Goal: Information Seeking & Learning: Check status

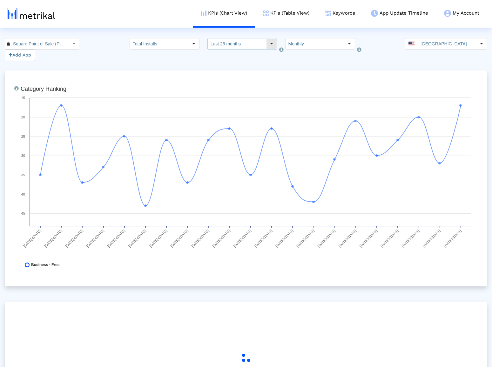
click at [245, 43] on input "Last 25 months" at bounding box center [237, 43] width 58 height 11
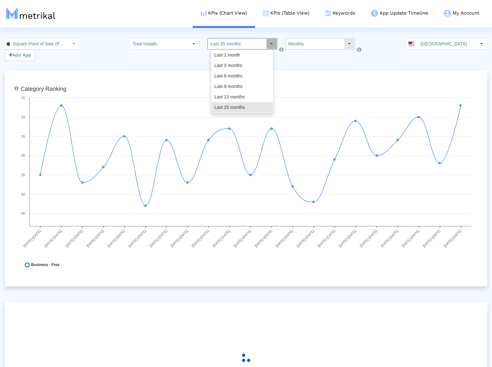
click at [301, 38] on dx-select-box "Monthly" at bounding box center [320, 43] width 70 height 11
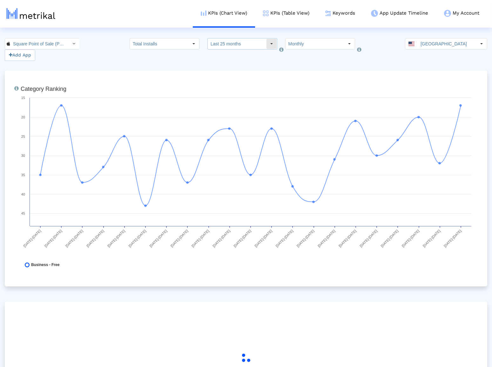
click at [231, 46] on input "Last 25 months" at bounding box center [237, 43] width 58 height 11
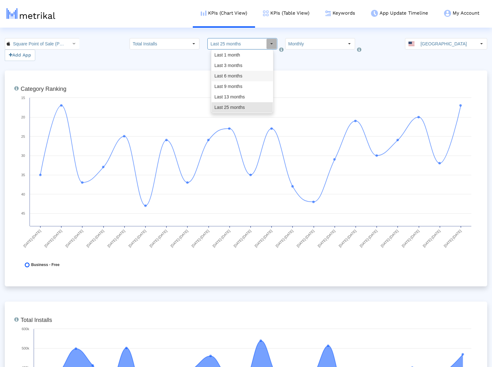
click at [242, 78] on div "Last 6 months" at bounding box center [241, 76] width 61 height 10
type input "Last 6 months"
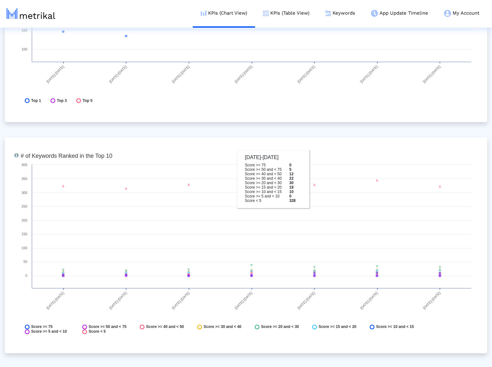
scroll to position [2361, 0]
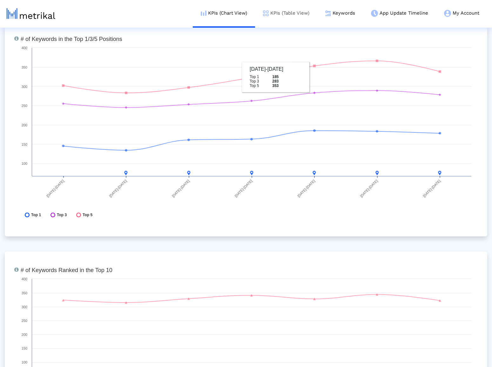
click at [296, 21] on link "KPIs (Table View)" at bounding box center [286, 13] width 62 height 26
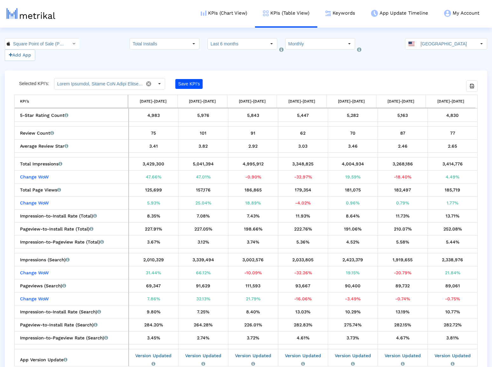
scroll to position [500, 0]
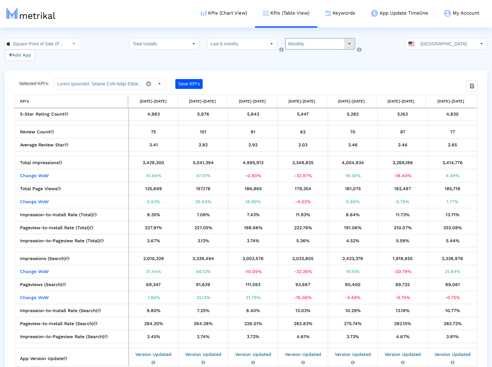
click at [328, 43] on input "Monthly" at bounding box center [314, 43] width 58 height 11
click at [321, 55] on div "Weekly" at bounding box center [312, 55] width 61 height 10
type input "Weekly"
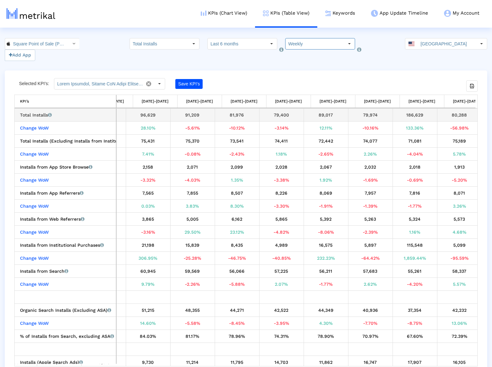
scroll to position [0, 752]
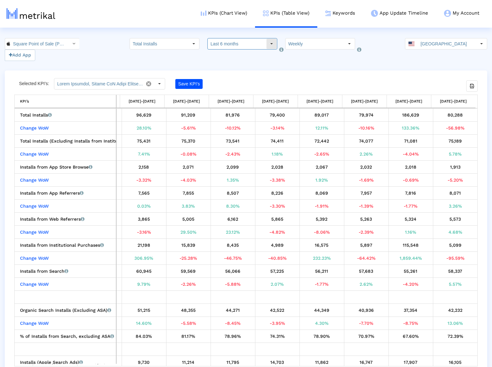
click at [243, 44] on input "Last 6 months" at bounding box center [237, 43] width 58 height 11
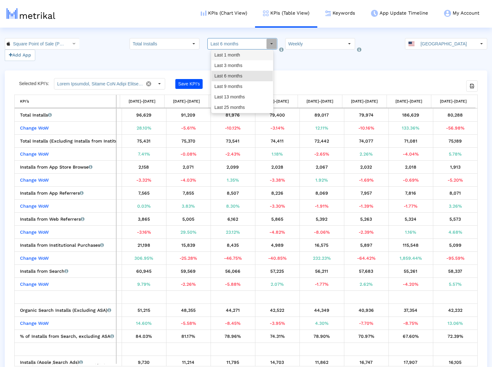
click at [242, 56] on div "Last 1 month" at bounding box center [241, 55] width 61 height 10
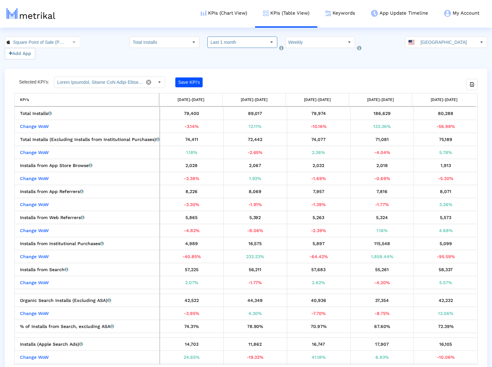
scroll to position [2, 0]
click at [256, 44] on input "Last 1 month" at bounding box center [237, 41] width 58 height 11
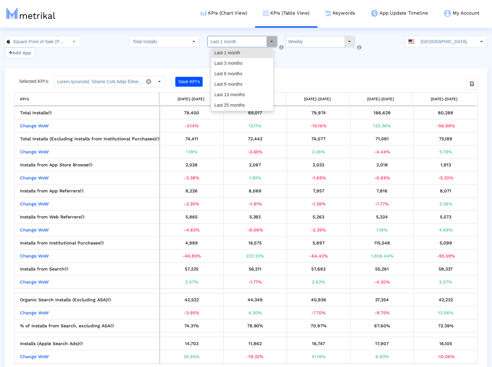
click at [323, 44] on input "Weekly" at bounding box center [314, 41] width 58 height 11
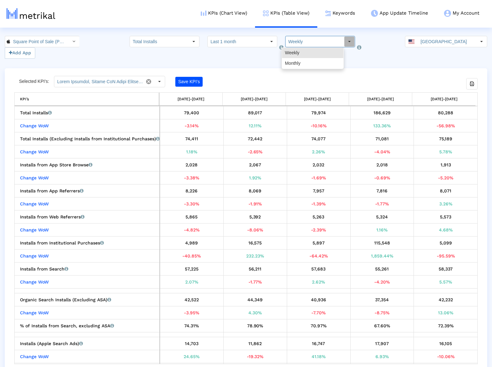
click at [399, 75] on div "Selected KPI’s: Save KPI’s Export all data KPI’s 08/03/25-08/09/25 08/10/25-08/…" at bounding box center [246, 220] width 482 height 305
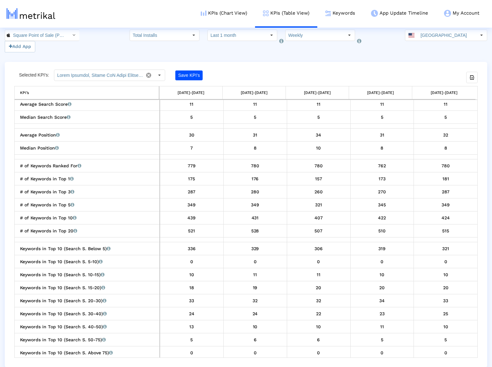
scroll to position [767, 0]
click at [260, 38] on input "Last 1 month" at bounding box center [237, 35] width 58 height 11
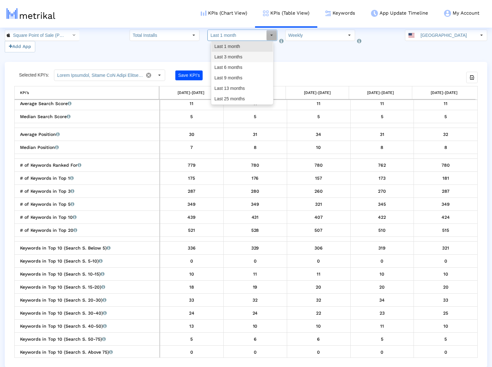
click at [247, 53] on div "Last 3 months" at bounding box center [241, 57] width 61 height 10
type input "Last 3 months"
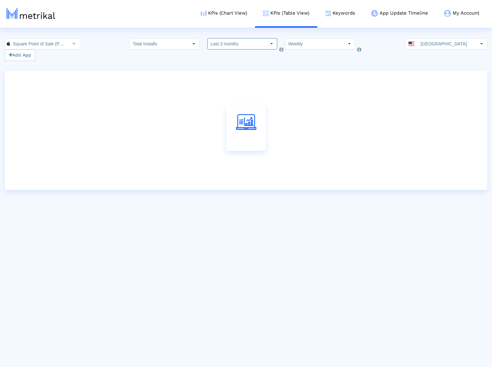
scroll to position [0, 0]
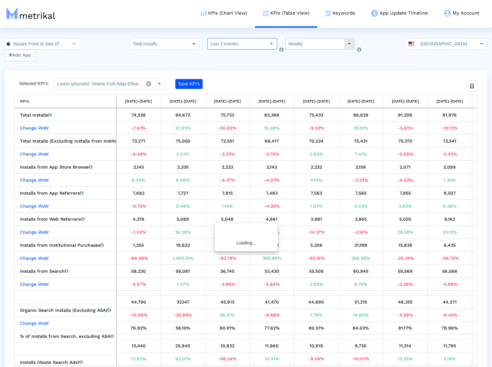
click at [292, 41] on input "Weekly" at bounding box center [314, 43] width 58 height 11
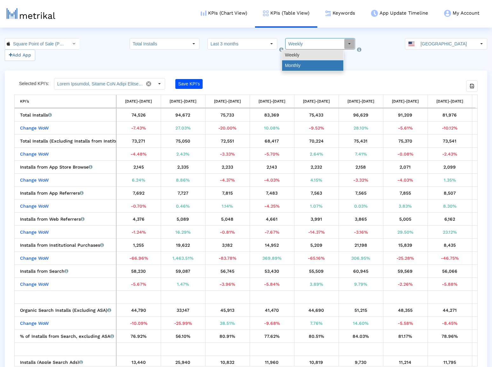
click at [295, 63] on div "Monthly" at bounding box center [312, 65] width 61 height 10
type input "Monthly"
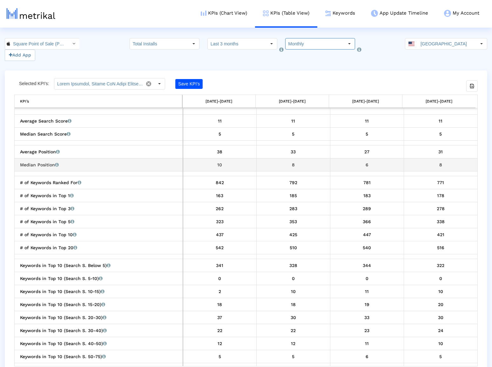
scroll to position [759, 0]
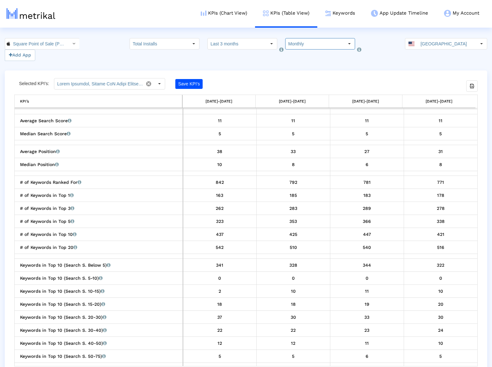
click at [369, 248] on div "540" at bounding box center [366, 247] width 69 height 8
copy div "540"
drag, startPoint x: 374, startPoint y: 247, endPoint x: 361, endPoint y: 246, distance: 13.0
click at [361, 246] on div "540" at bounding box center [366, 247] width 69 height 8
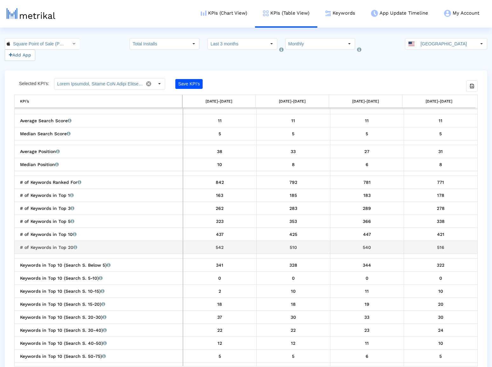
drag, startPoint x: 447, startPoint y: 244, endPoint x: 435, endPoint y: 246, distance: 11.5
click at [435, 246] on div "516" at bounding box center [440, 247] width 69 height 8
copy div "516"
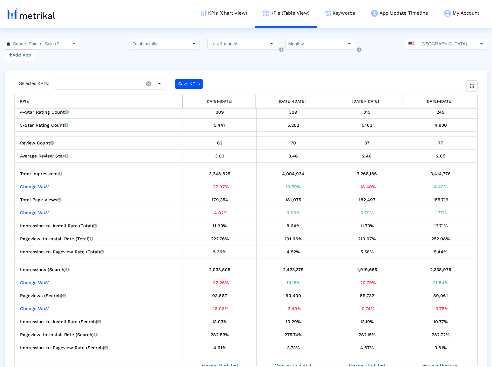
scroll to position [493, 0]
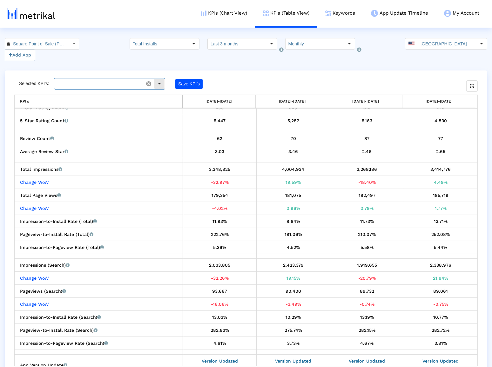
click at [85, 83] on input "text" at bounding box center [98, 83] width 89 height 11
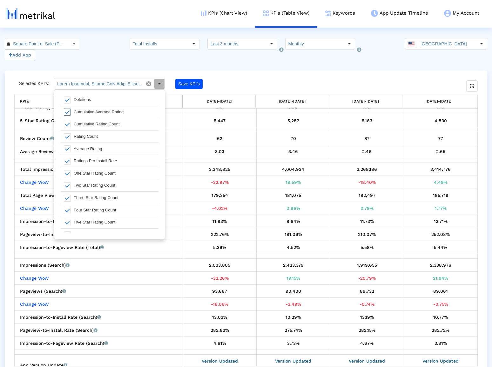
scroll to position [369, 0]
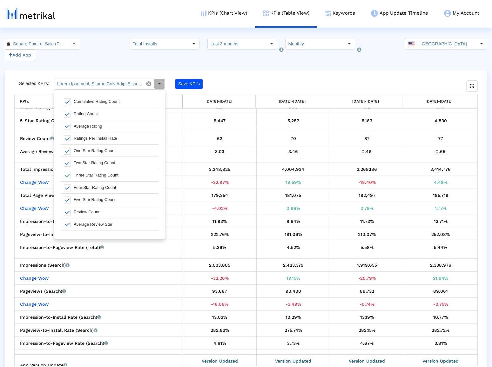
click at [94, 60] on div "Square Point of Sale (POS) < 335393788 > Add App Total Installs Select how far …" at bounding box center [246, 49] width 492 height 23
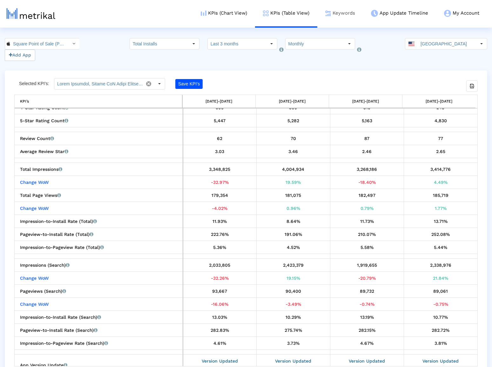
click at [341, 11] on link "Keywords" at bounding box center [340, 13] width 46 height 26
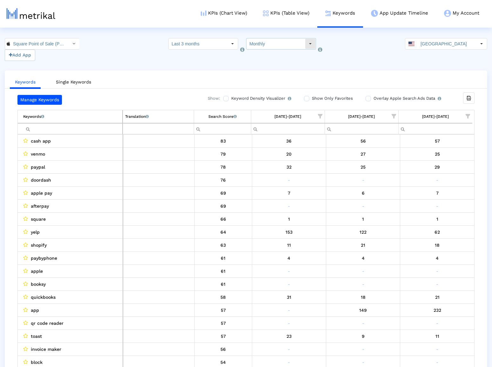
click at [268, 47] on input "Monthly" at bounding box center [275, 43] width 58 height 11
click at [269, 56] on div "Weekly" at bounding box center [277, 55] width 61 height 10
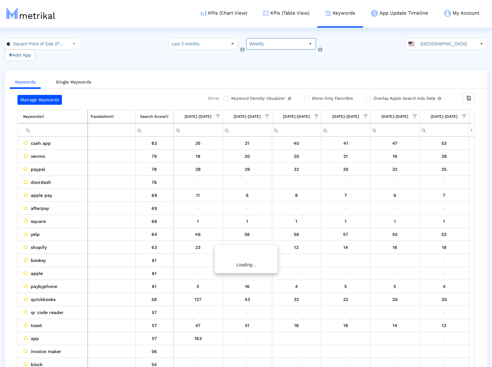
scroll to position [0, 341]
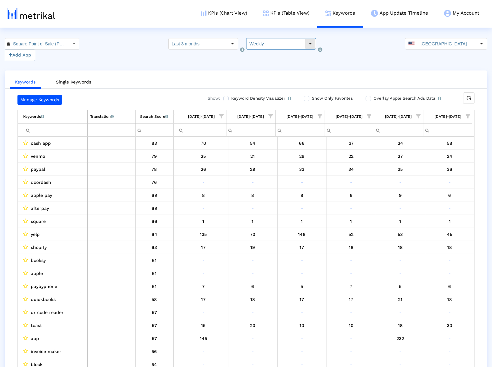
click at [259, 48] on input "Weekly" at bounding box center [275, 43] width 58 height 11
click at [261, 67] on div "Monthly" at bounding box center [277, 65] width 61 height 10
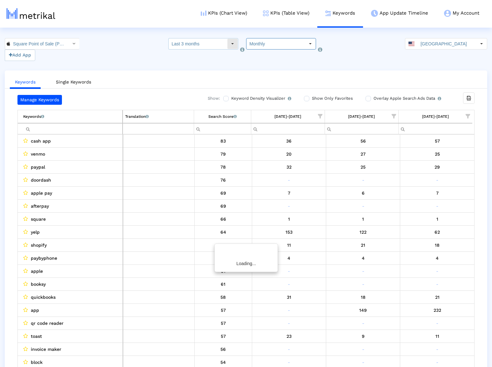
click at [225, 47] on input "Last 3 months" at bounding box center [198, 43] width 58 height 11
click at [293, 67] on crea-index "Square Point of Sale (POS) < 335393788 > Add App Select how far back from today…" at bounding box center [246, 214] width 492 height 353
click at [465, 114] on span "Show filter options for column '08/01/25-08/31/25'" at bounding box center [467, 116] width 4 height 4
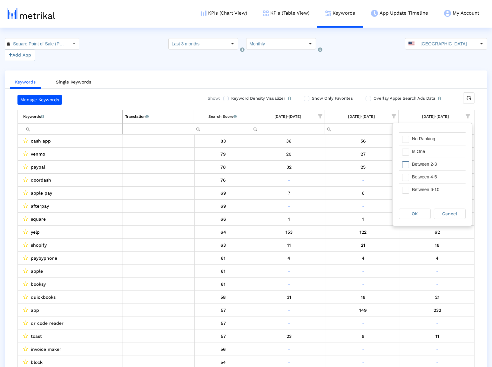
scroll to position [16, 0]
click at [429, 147] on div "Is One" at bounding box center [437, 145] width 57 height 12
click at [429, 157] on div "Between 2-3" at bounding box center [437, 158] width 57 height 12
click at [429, 169] on div "Between 4-5" at bounding box center [437, 171] width 57 height 12
click at [429, 180] on div "Between 6-10" at bounding box center [437, 183] width 57 height 12
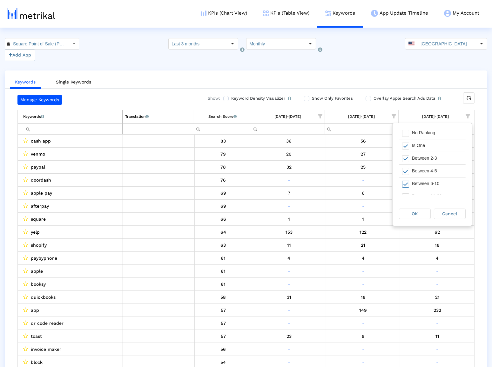
scroll to position [35, 0]
click at [429, 177] on div "Between 11-20" at bounding box center [437, 177] width 57 height 12
click at [414, 216] on div "OK" at bounding box center [414, 214] width 31 height 10
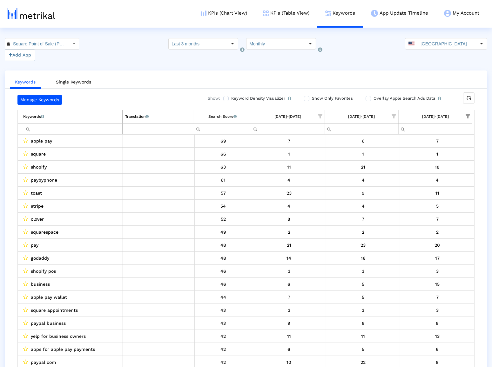
click at [436, 115] on div "[DATE]-[DATE]" at bounding box center [435, 116] width 27 height 8
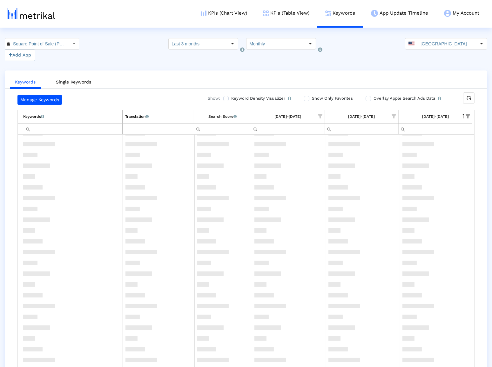
scroll to position [713, 0]
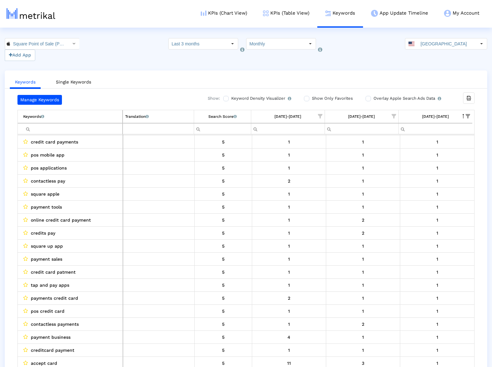
click at [288, 50] on div "Select how would like to group the data below. Monthly Pull down to refresh... …" at bounding box center [279, 49] width 71 height 23
click at [288, 48] on input "Monthly" at bounding box center [275, 43] width 58 height 11
click at [282, 57] on div "Weekly" at bounding box center [277, 55] width 61 height 10
type input "Weekly"
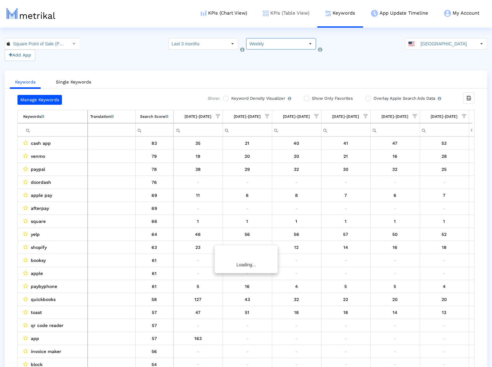
scroll to position [0, 341]
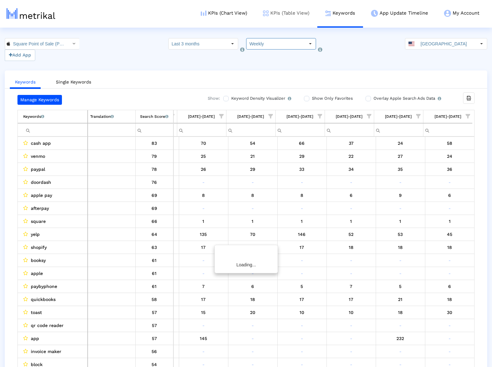
click at [290, 12] on link "KPIs (Table View)" at bounding box center [286, 13] width 62 height 26
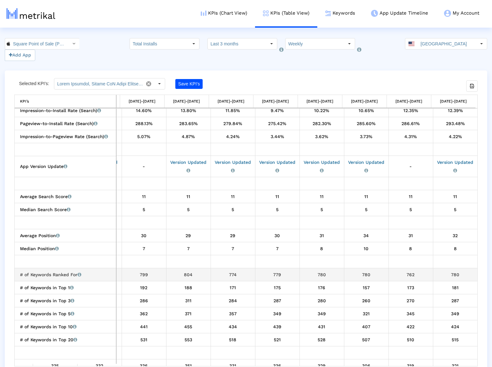
drag, startPoint x: 449, startPoint y: 273, endPoint x: 460, endPoint y: 274, distance: 11.2
click at [460, 274] on div "780" at bounding box center [455, 274] width 40 height 8
copy div "780"
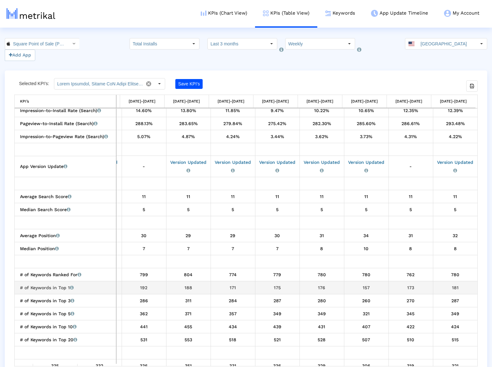
click at [452, 287] on div "181" at bounding box center [455, 287] width 40 height 8
copy div "181"
click at [456, 299] on div "287" at bounding box center [455, 300] width 40 height 8
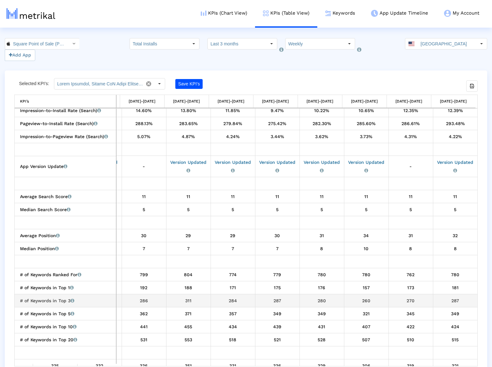
click at [453, 300] on div "287" at bounding box center [455, 300] width 40 height 8
copy div "287"
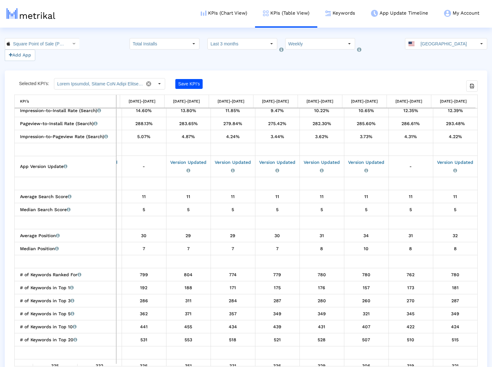
click at [455, 313] on div "349" at bounding box center [455, 313] width 40 height 8
copy div "349"
click at [455, 325] on div "424" at bounding box center [455, 326] width 40 height 8
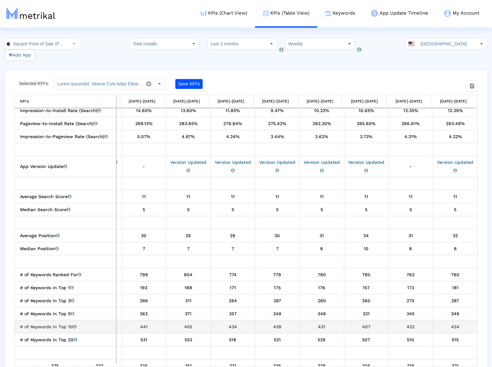
click at [455, 325] on div "424" at bounding box center [455, 326] width 40 height 8
copy div "424"
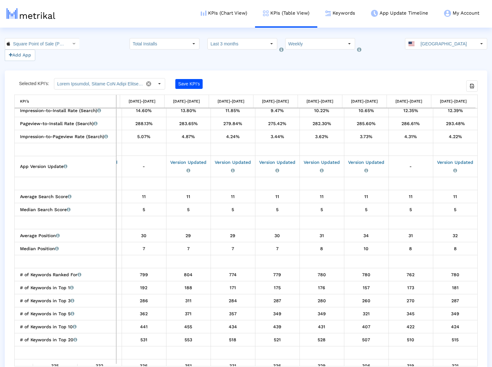
click at [454, 339] on div "515" at bounding box center [455, 340] width 40 height 8
copy div "515"
drag, startPoint x: 432, startPoint y: 100, endPoint x: 472, endPoint y: 100, distance: 40.3
click at [469, 100] on td "[DATE]-[DATE]" at bounding box center [453, 101] width 44 height 13
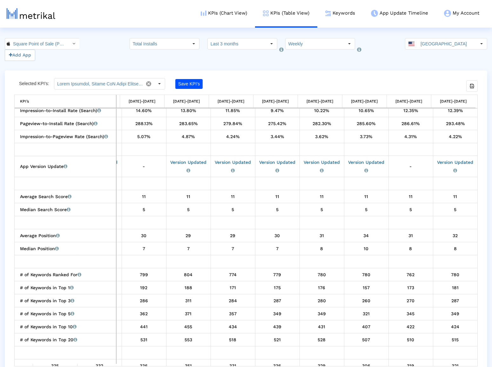
drag, startPoint x: 472, startPoint y: 100, endPoint x: 447, endPoint y: 101, distance: 25.4
click at [447, 101] on td "[DATE]-[DATE]" at bounding box center [453, 101] width 44 height 13
click at [30, 43] on input "Square Point of Sale (POS) < 335393788 >" at bounding box center [38, 43] width 57 height 11
click at [36, 63] on div "Square Point of Sale: Payment <com.squareup>" at bounding box center [38, 66] width 60 height 6
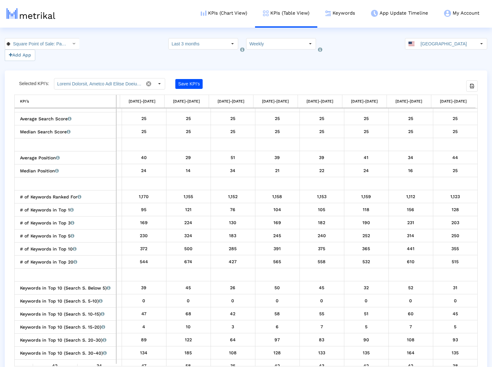
scroll to position [0, 52]
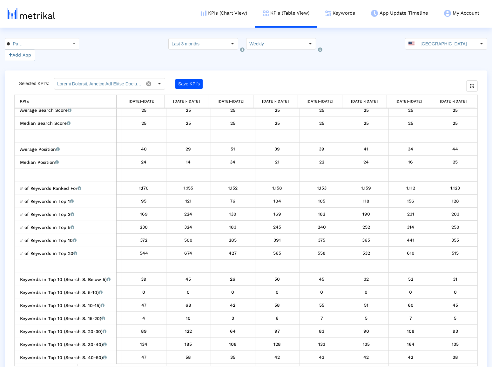
click at [452, 187] on div "1,123" at bounding box center [455, 188] width 40 height 8
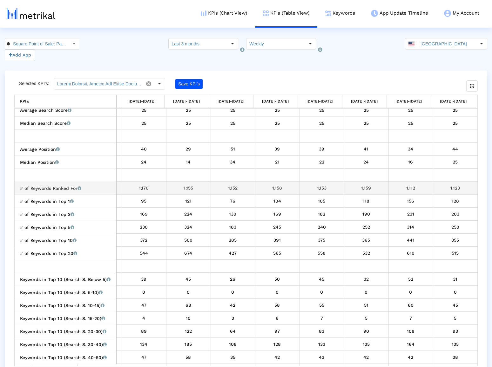
copy div "1,123"
click at [453, 201] on div "128" at bounding box center [455, 201] width 40 height 8
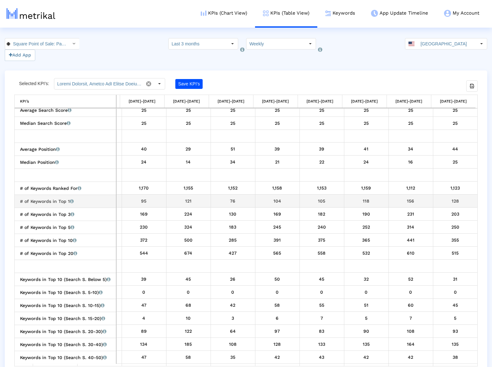
click at [453, 201] on div "128" at bounding box center [455, 201] width 40 height 8
copy div "128"
click at [451, 213] on div "203" at bounding box center [455, 214] width 40 height 8
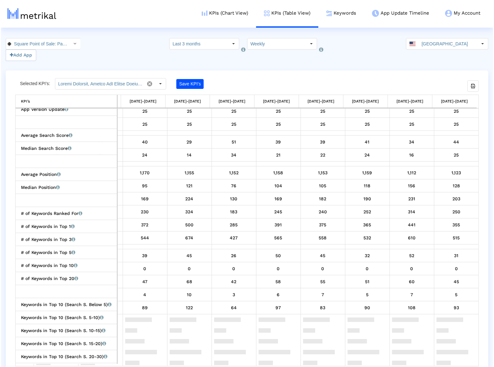
scroll to position [0, 0]
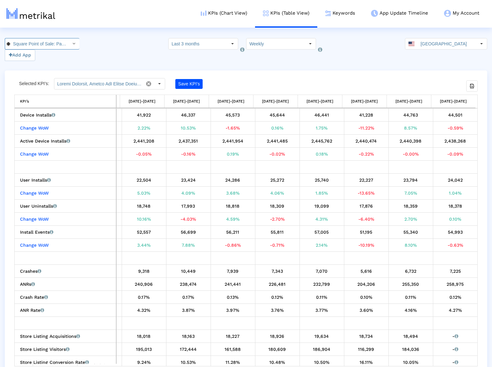
click at [29, 43] on input "Square Point of Sale: Payment < com.squareup >" at bounding box center [38, 43] width 57 height 11
click at [29, 53] on div "Square Point of Sale (POS) <335393788>" at bounding box center [38, 55] width 60 height 6
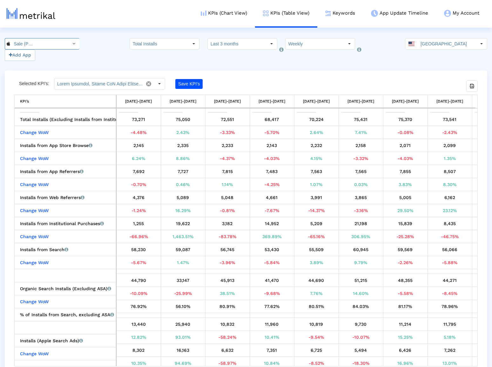
scroll to position [96, 0]
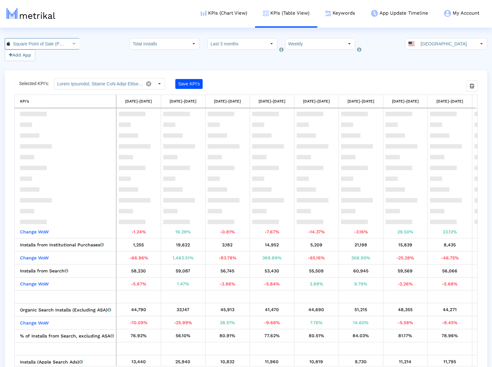
scroll to position [119, 0]
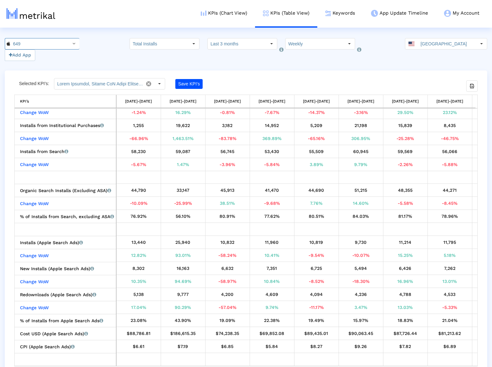
click at [349, 73] on div "Selected KPI’s: Save KPI’s Export all data KPI’s KPI’s [DATE]-[DATE] [DATE]-[DA…" at bounding box center [246, 222] width 482 height 305
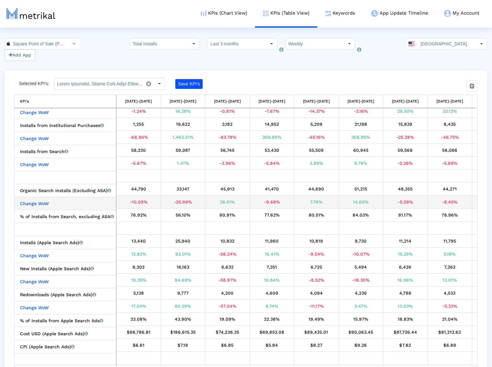
scroll to position [121, 0]
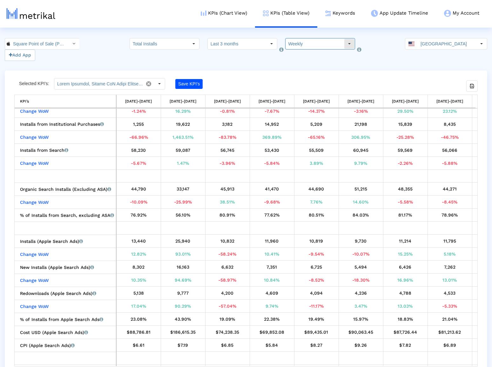
click at [331, 43] on input "Weekly" at bounding box center [314, 43] width 58 height 11
click at [319, 61] on div "Monthly" at bounding box center [312, 65] width 61 height 10
type input "Monthly"
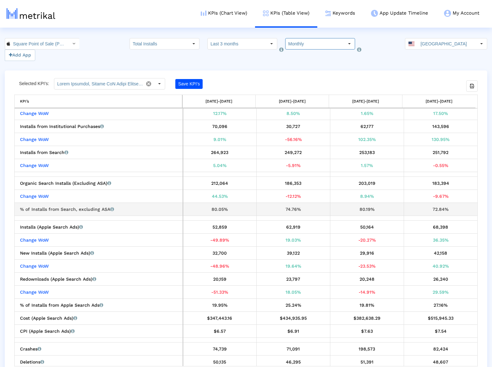
scroll to position [120, 0]
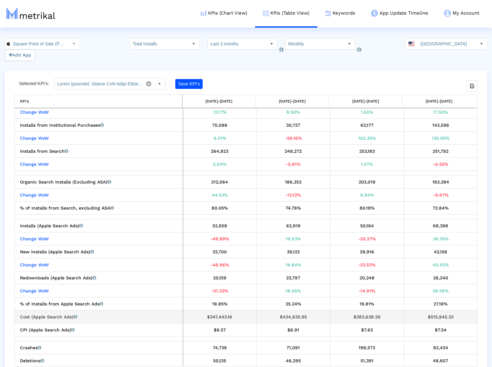
drag, startPoint x: 72, startPoint y: 316, endPoint x: 19, endPoint y: 315, distance: 53.3
click at [19, 315] on td "Cost (Apple Search Ads) The total cost of Apple Search Ads." at bounding box center [99, 316] width 168 height 13
copy div "Cost (Apple Search Ads)"
click at [364, 316] on div "$382,638.29" at bounding box center [366, 317] width 69 height 8
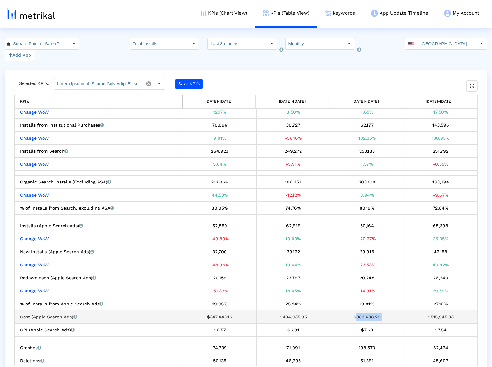
click at [364, 316] on div "$382,638.29" at bounding box center [366, 317] width 69 height 8
copy div "$382,638.29"
click at [441, 317] on div "$515,945.33" at bounding box center [440, 317] width 69 height 8
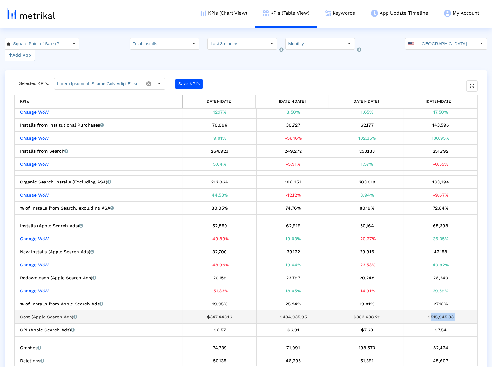
copy div "$515,945.33"
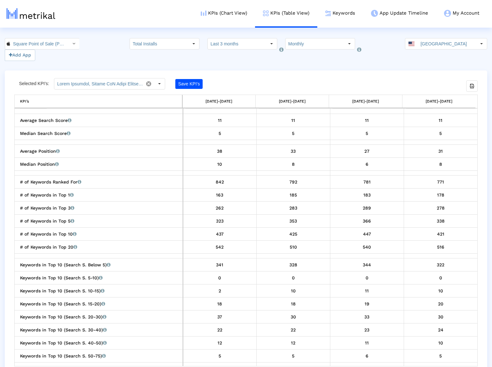
scroll to position [767, 0]
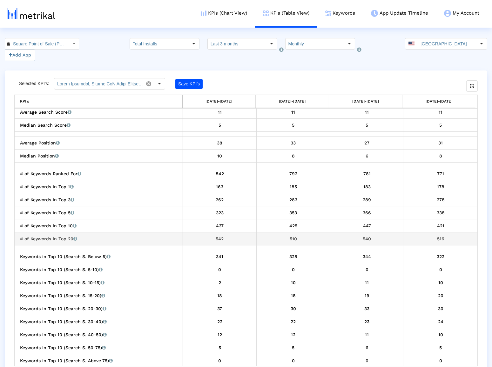
click at [366, 239] on div "540" at bounding box center [366, 239] width 69 height 8
copy div "540"
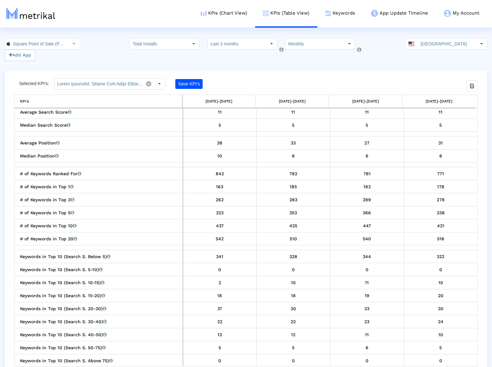
click at [435, 239] on div "516" at bounding box center [440, 239] width 69 height 8
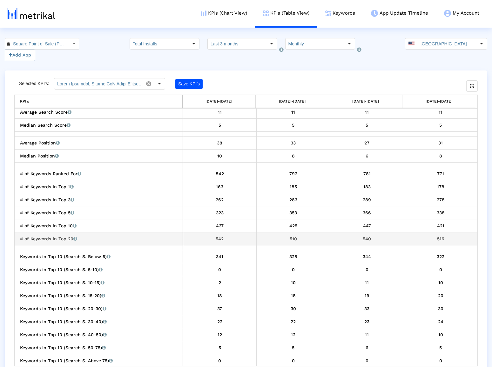
copy div "516"
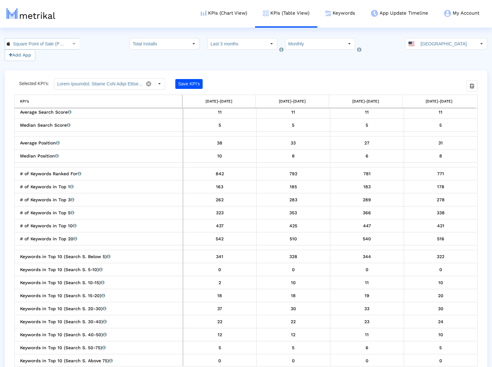
click at [47, 46] on input "Square Point of Sale (POS) < 335393788 >" at bounding box center [38, 43] width 57 height 11
click at [38, 61] on div "Square Point of Sale: Payment <com.squareup>" at bounding box center [38, 65] width 66 height 10
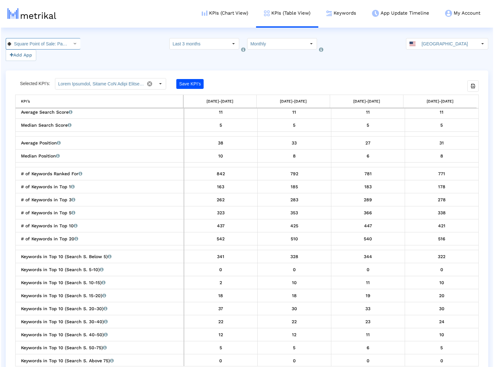
scroll to position [0, 52]
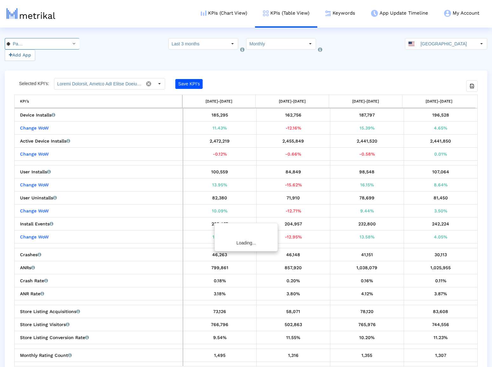
click at [39, 44] on input "Square Point of Sale: Payment < com.squareup >" at bounding box center [38, 43] width 57 height 11
click at [36, 56] on div "Square Point of Sale (POS) <335393788>" at bounding box center [38, 55] width 60 height 6
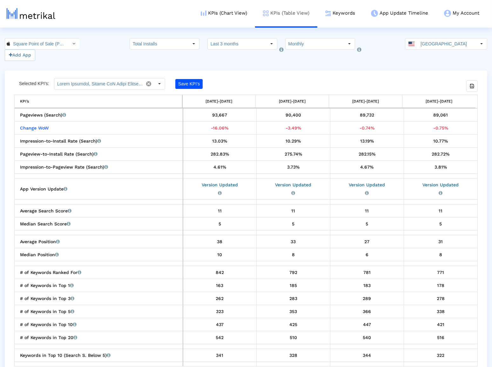
scroll to position [0, 38]
